Goal: Find specific page/section: Find specific page/section

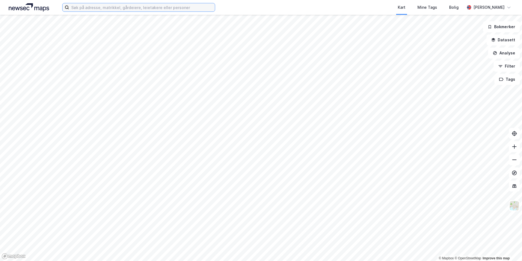
click at [134, 10] on input at bounding box center [142, 7] width 146 height 8
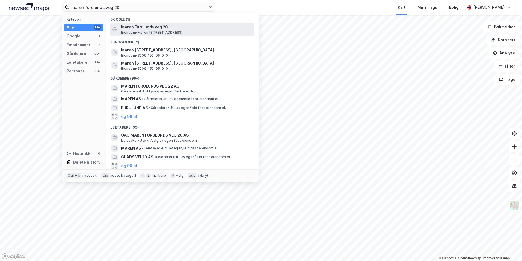
click at [140, 28] on span "Maren Furulunds veg 20" at bounding box center [186, 27] width 131 height 7
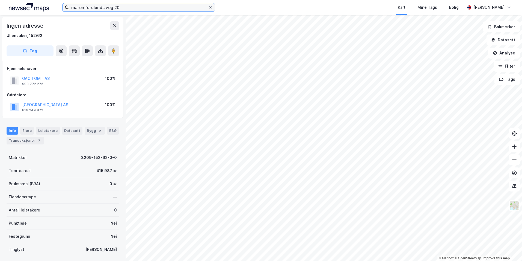
click at [141, 10] on input "maren furulunds veg 20" at bounding box center [138, 7] width 139 height 8
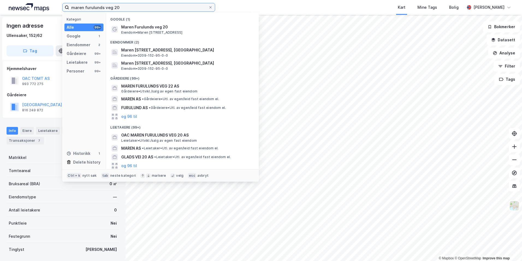
click at [140, 10] on input "maren furulunds veg 20" at bounding box center [138, 7] width 139 height 8
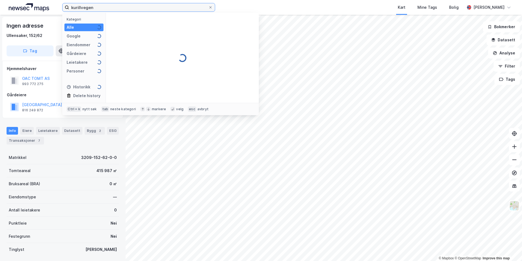
type input "[STREET_ADDRESS]"
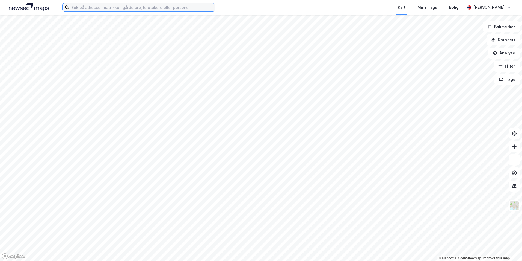
click at [157, 6] on input at bounding box center [142, 7] width 146 height 8
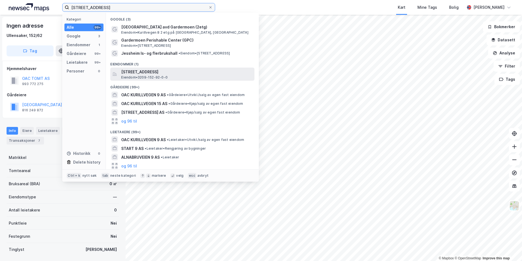
type input "[STREET_ADDRESS]"
click at [165, 69] on span "[STREET_ADDRESS]" at bounding box center [186, 72] width 131 height 7
